Goal: Use online tool/utility: Use online tool/utility

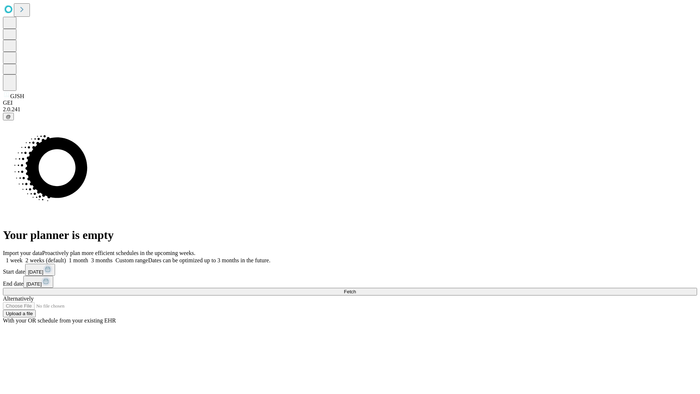
click at [356, 289] on span "Fetch" at bounding box center [350, 291] width 12 height 5
